Goal: Information Seeking & Learning: Find specific page/section

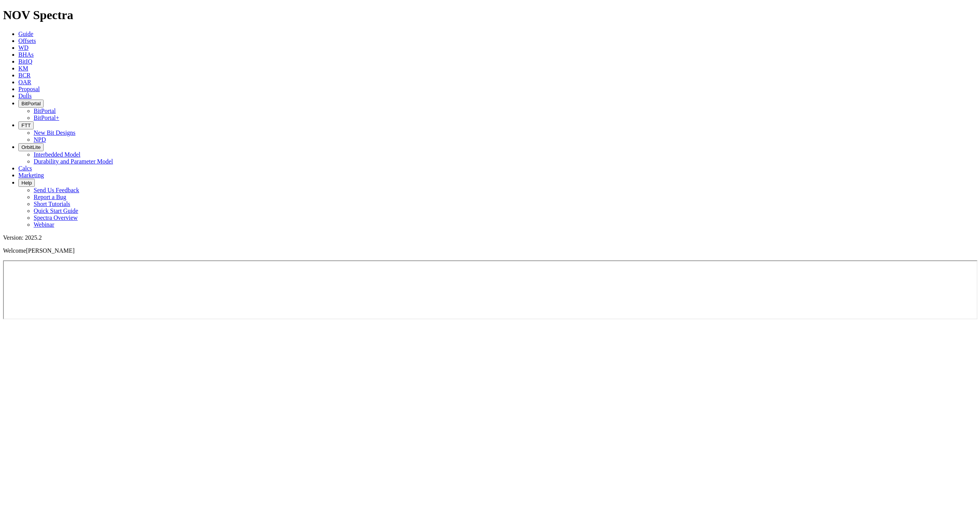
click at [36, 37] on span "Offsets" at bounding box center [27, 40] width 18 height 7
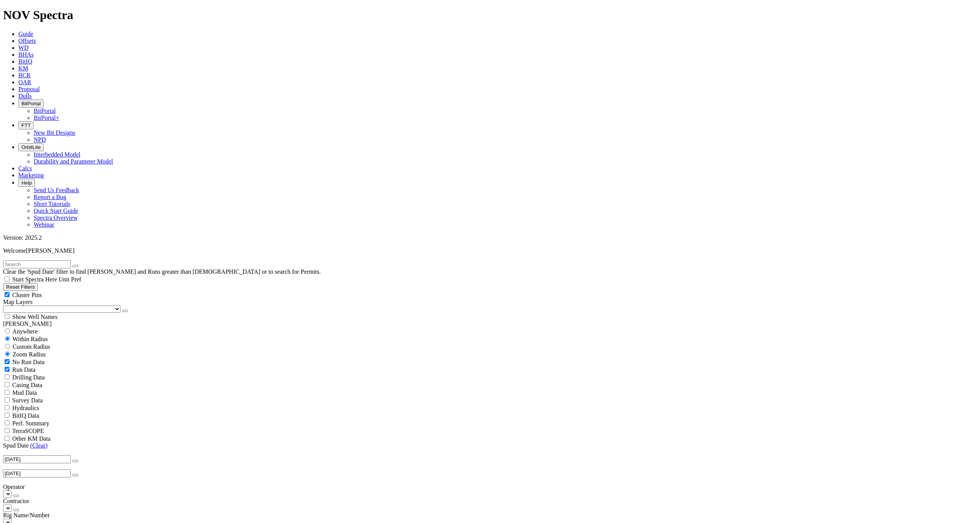
click at [44, 427] on span "TerraSCOPE" at bounding box center [28, 430] width 32 height 7
checkbox input "true"
click at [27, 328] on span "Anywhere" at bounding box center [25, 331] width 26 height 7
radio input "true"
radio input "false"
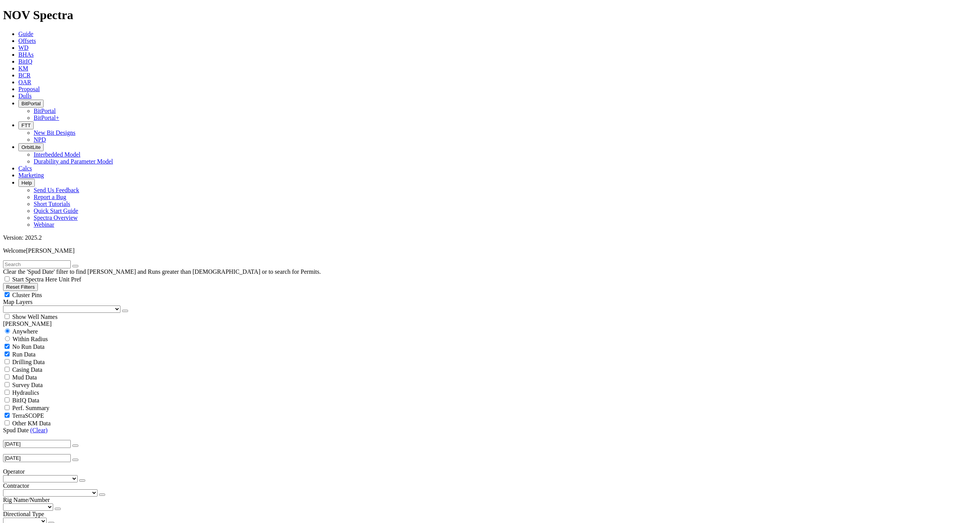
click at [44, 343] on span "No Run Data" at bounding box center [28, 346] width 32 height 7
checkbox input "false"
radio input "false"
radio input "true"
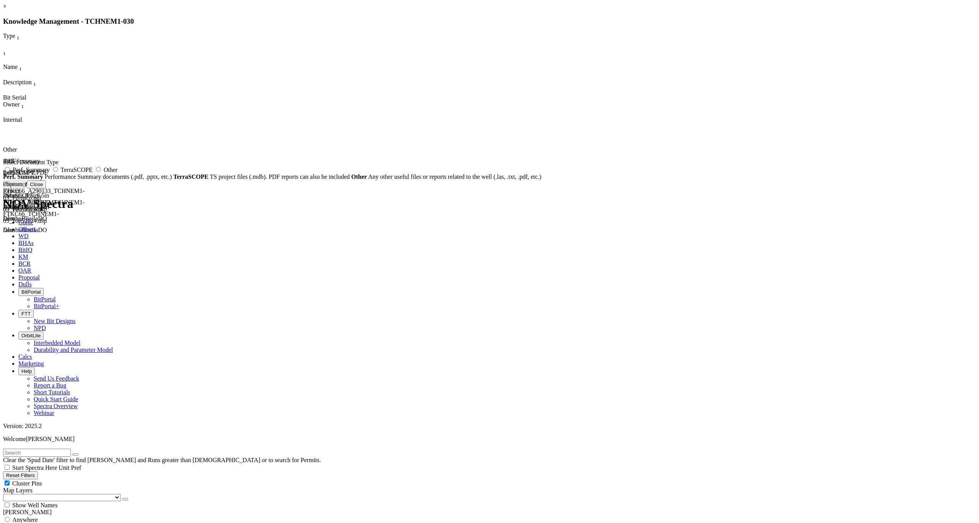
click at [7, 10] on link "×" at bounding box center [4, 6] width 3 height 7
